Goal: Register for event/course

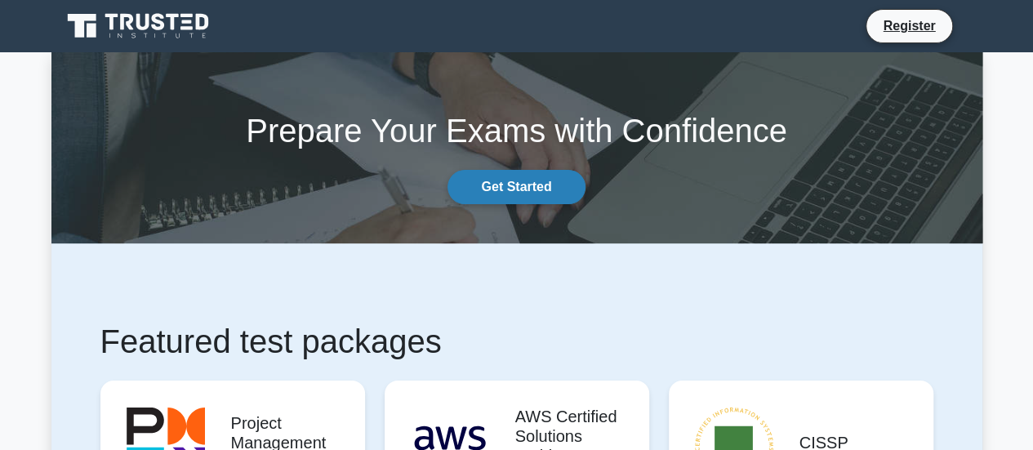
click at [508, 193] on link "Get Started" at bounding box center [516, 187] width 137 height 34
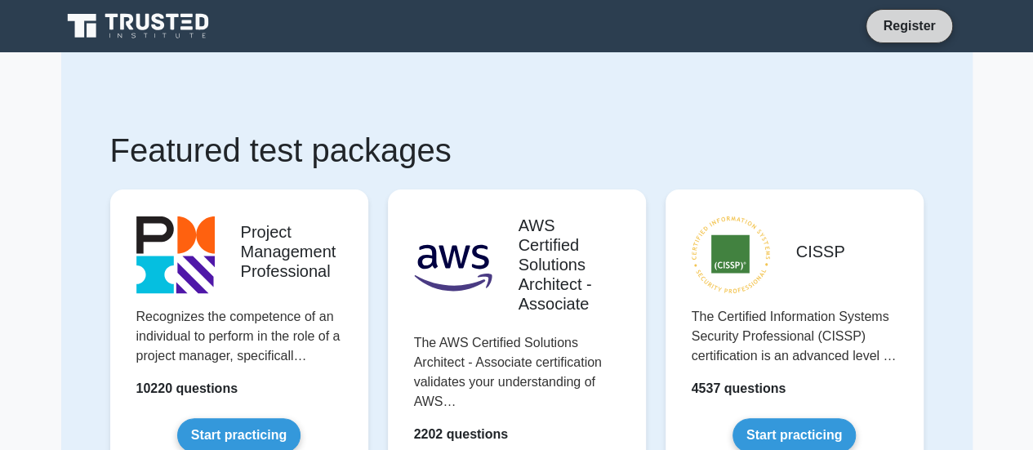
click at [906, 19] on link "Register" at bounding box center [909, 26] width 72 height 20
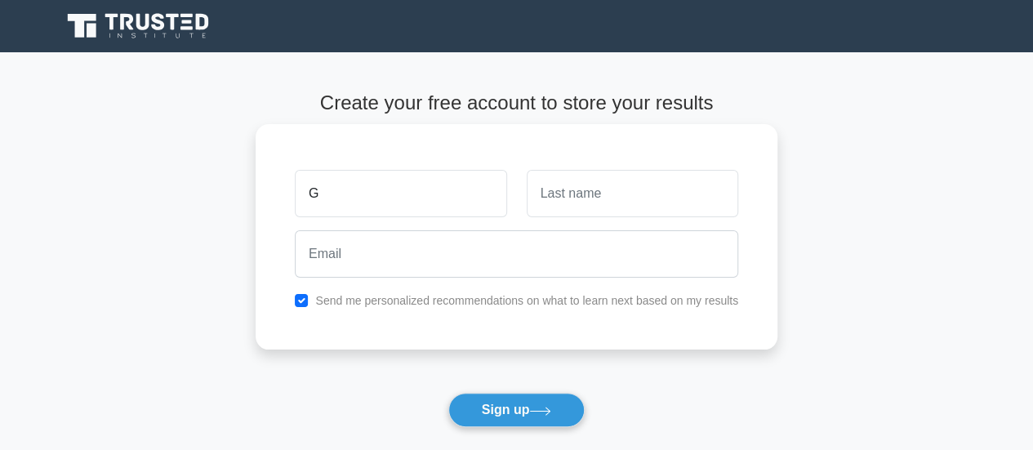
type input "Gor"
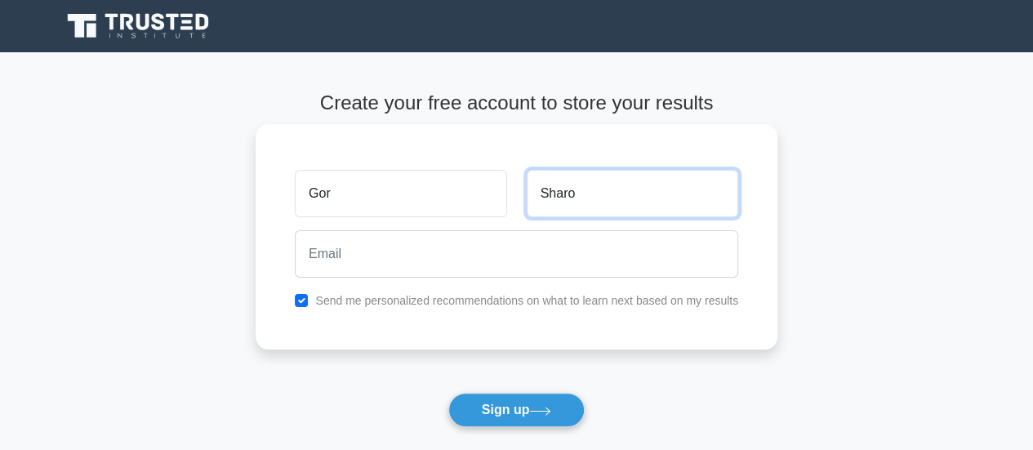
type input "Sharoyan"
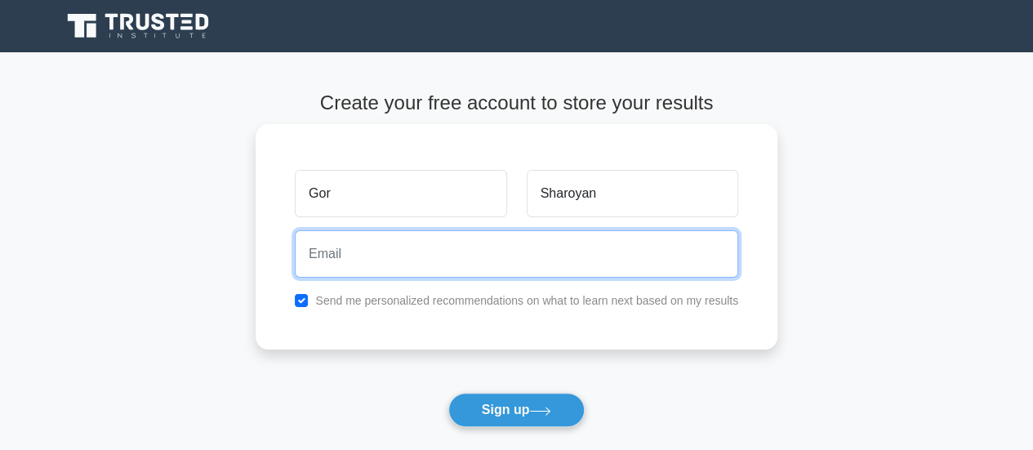
click at [536, 259] on input "email" at bounding box center [517, 253] width 444 height 47
type input "[EMAIL_ADDRESS][DOMAIN_NAME]"
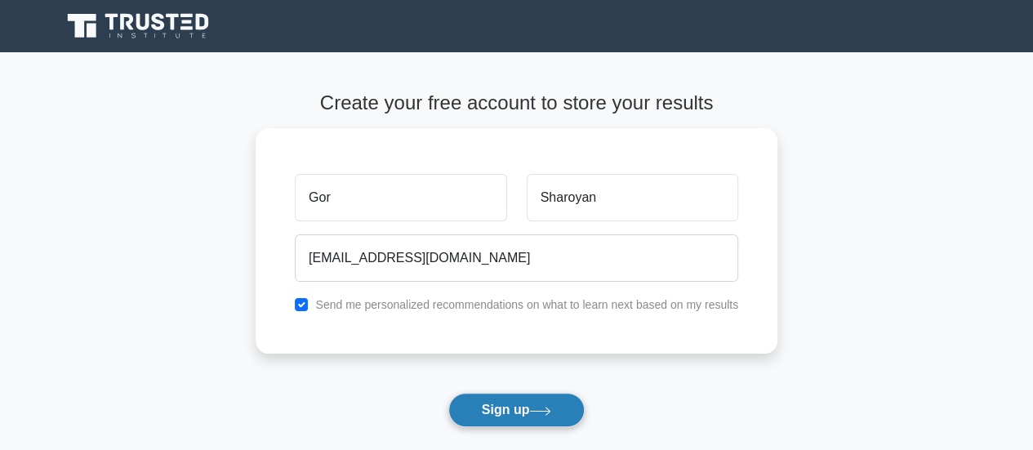
click at [537, 413] on icon at bounding box center [540, 411] width 22 height 9
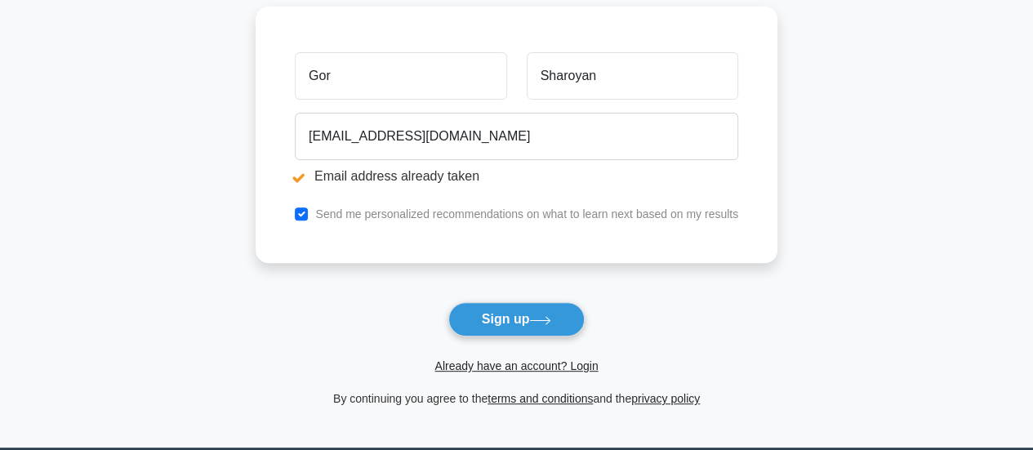
scroll to position [185, 0]
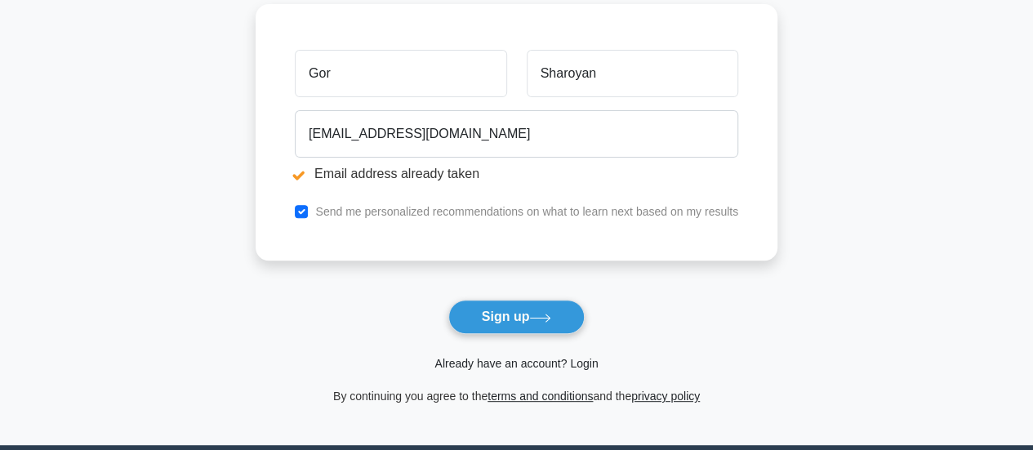
click at [567, 362] on link "Already have an account? Login" at bounding box center [516, 363] width 163 height 13
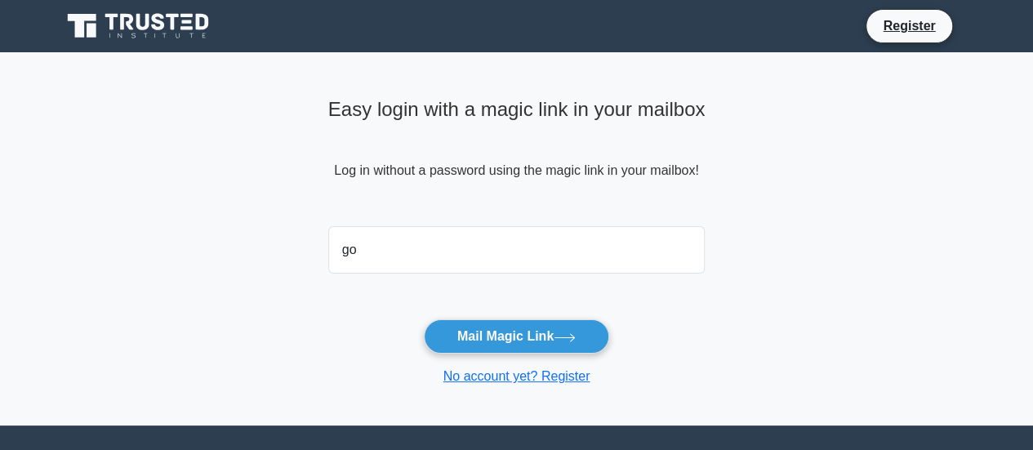
type input "[EMAIL_ADDRESS][DOMAIN_NAME]"
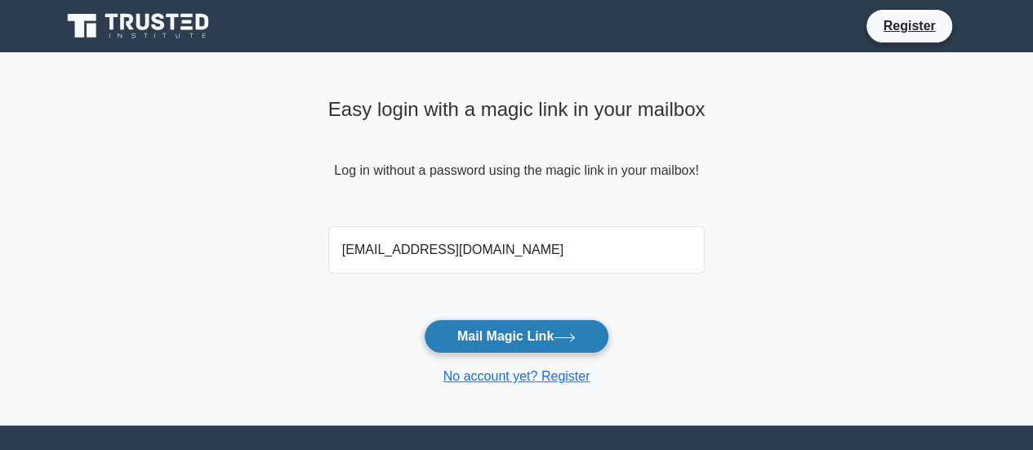
click at [529, 328] on button "Mail Magic Link" at bounding box center [516, 336] width 185 height 34
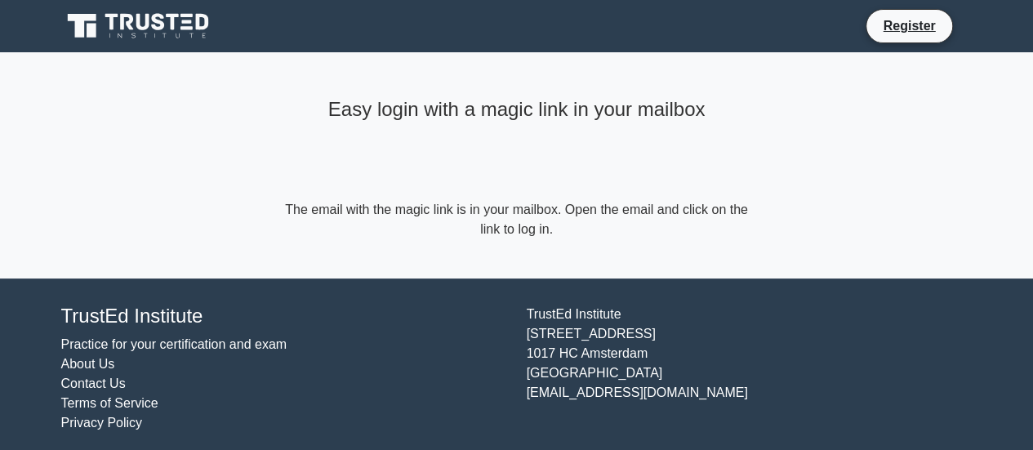
click at [185, 29] on icon at bounding box center [187, 27] width 12 height 3
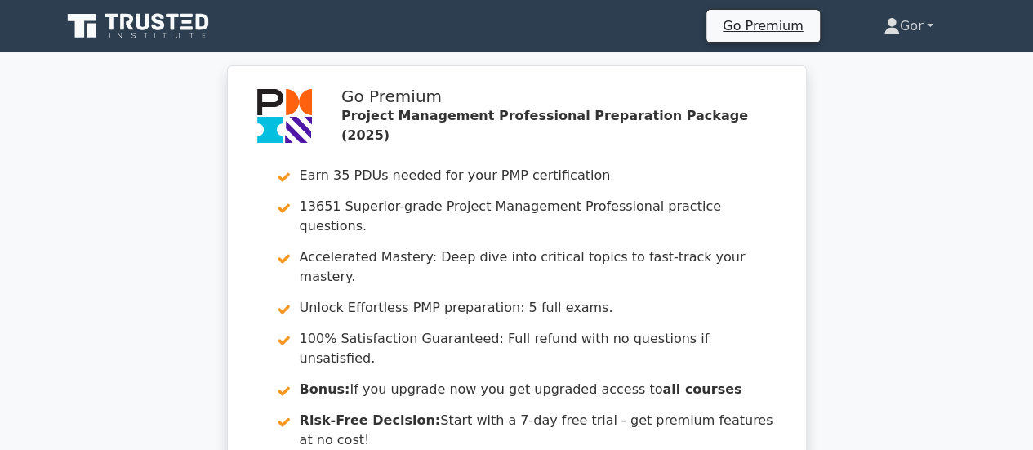
click at [891, 23] on link "Gor" at bounding box center [909, 26] width 128 height 33
click at [886, 54] on link "Profile" at bounding box center [910, 64] width 129 height 26
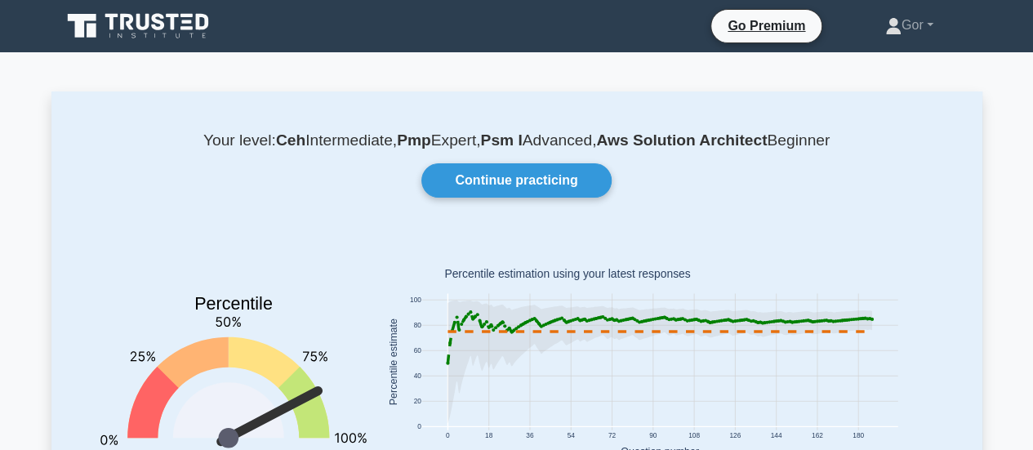
click at [204, 19] on icon at bounding box center [139, 26] width 157 height 31
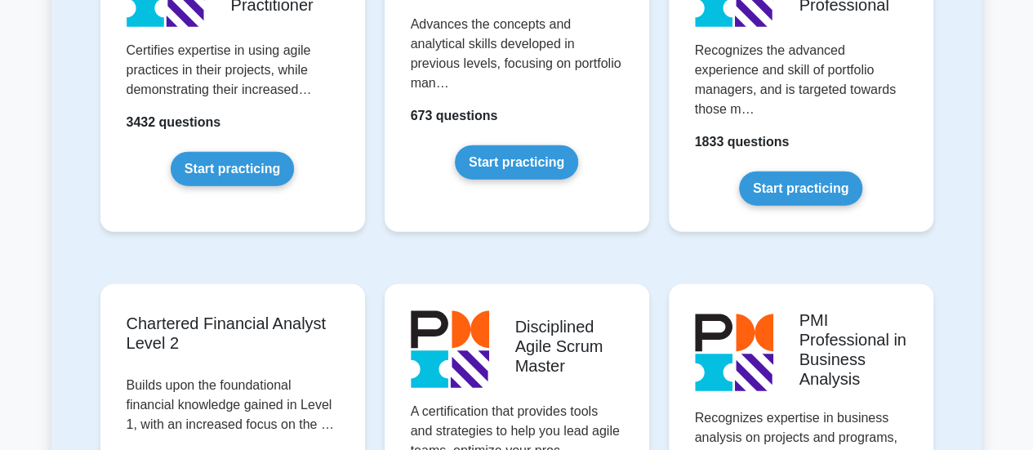
scroll to position [1910, 0]
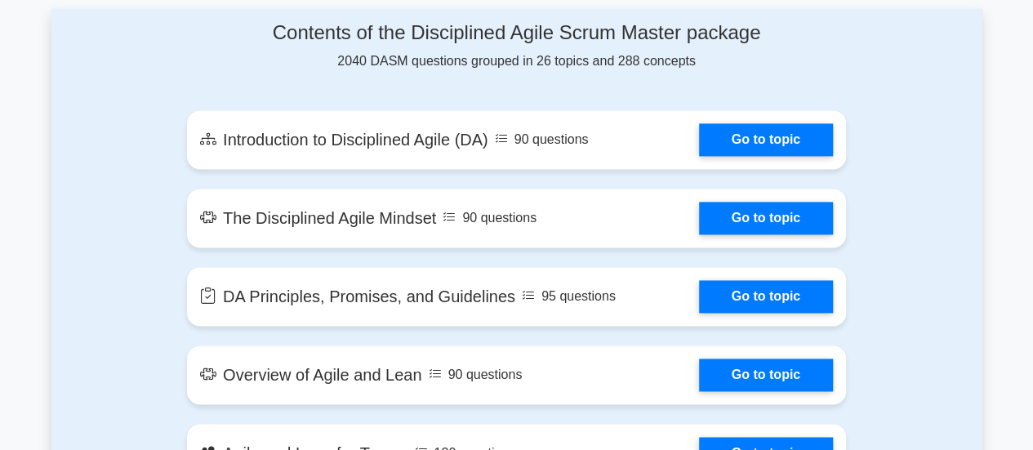
scroll to position [873, 0]
